Goal: Find specific page/section: Find specific page/section

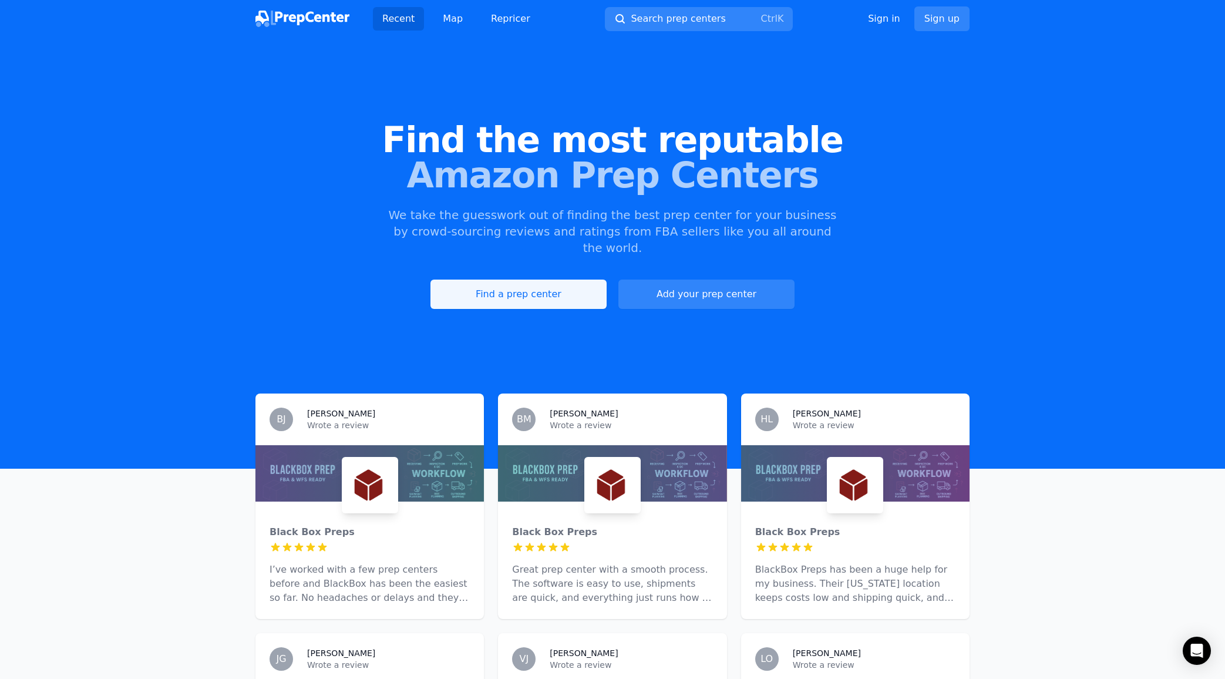
click at [520, 284] on link "Find a prep center" at bounding box center [518, 294] width 176 height 29
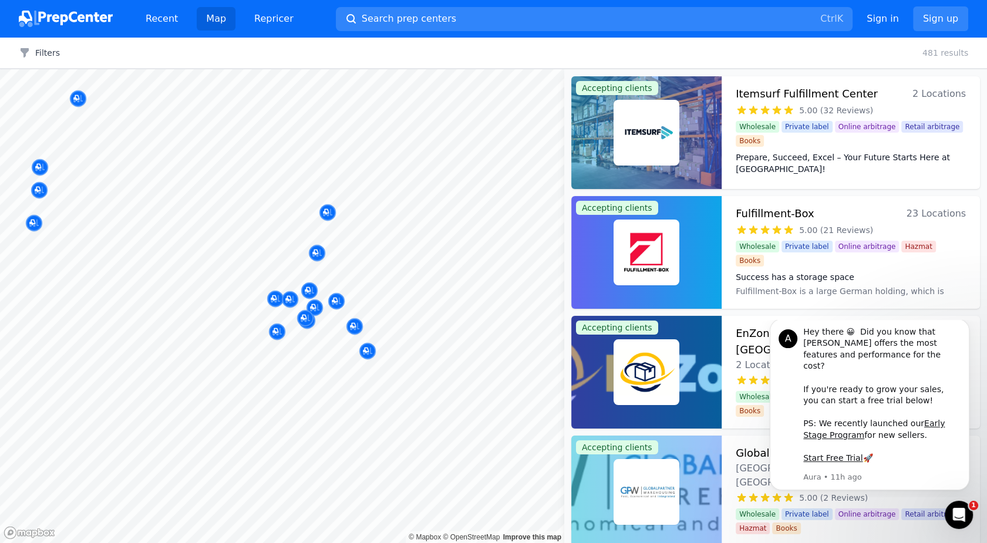
click at [456, 325] on div at bounding box center [424, 320] width 225 height 9
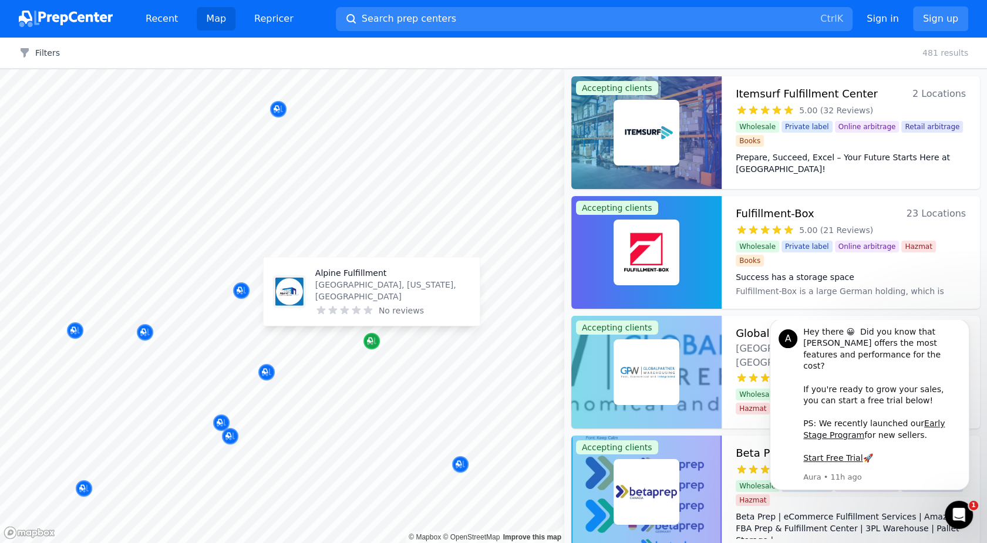
click at [373, 344] on icon "Map marker" at bounding box center [371, 341] width 9 height 12
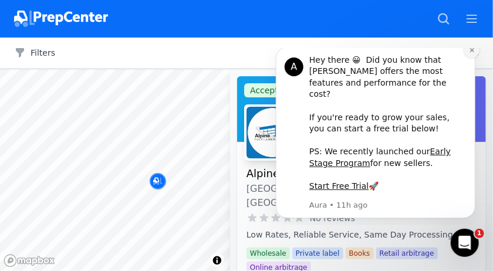
click at [472, 52] on icon "Dismiss notification" at bounding box center [471, 50] width 4 height 4
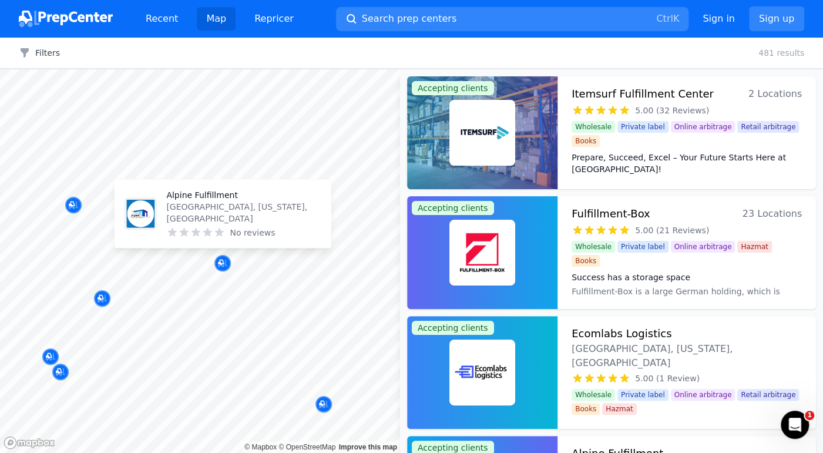
click at [205, 201] on p "Alpine Fulfillment" at bounding box center [243, 195] width 155 height 12
